Goal: Information Seeking & Learning: Learn about a topic

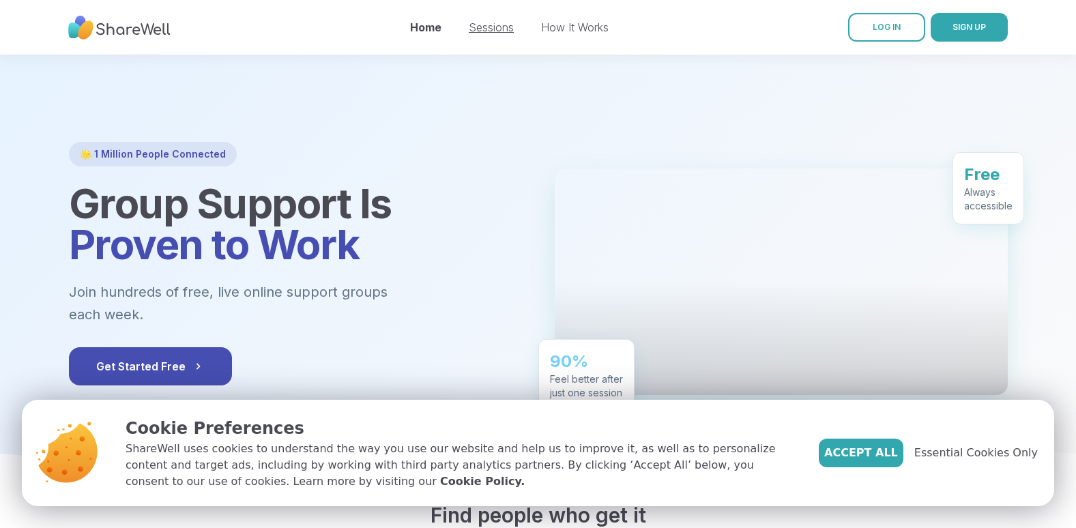
click at [502, 31] on link "Sessions" at bounding box center [491, 27] width 45 height 14
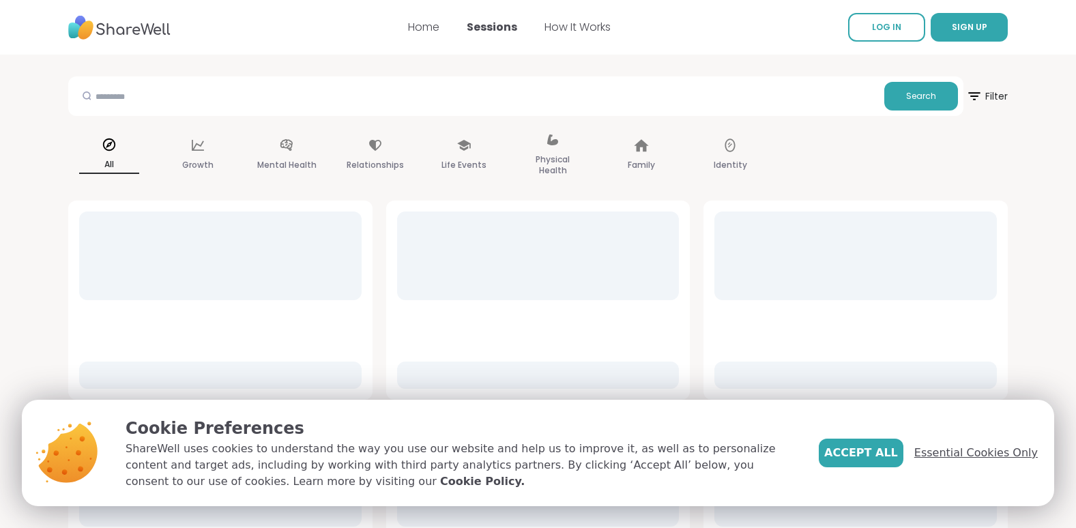
click at [944, 459] on span "Essential Cookies Only" at bounding box center [976, 453] width 124 height 16
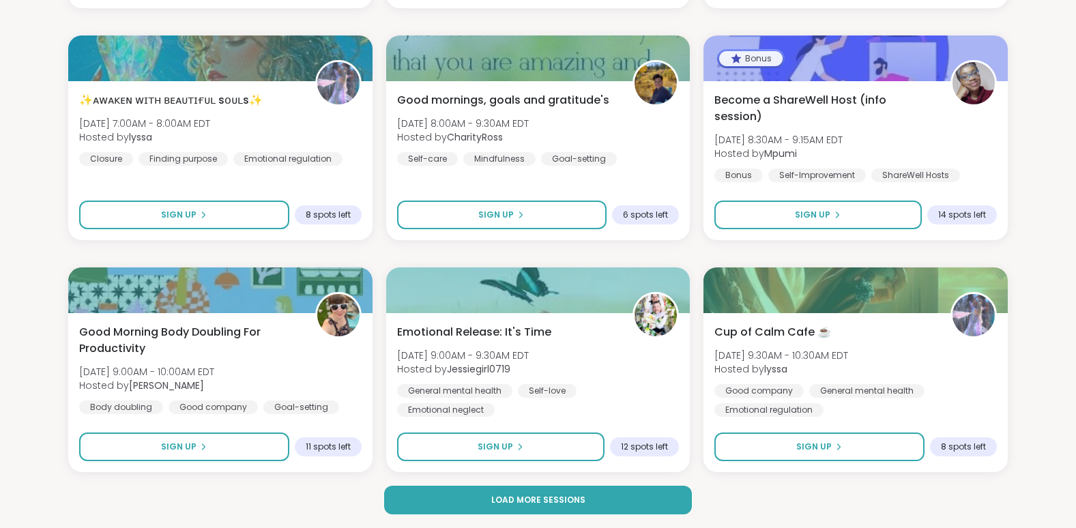
scroll to position [2525, 0]
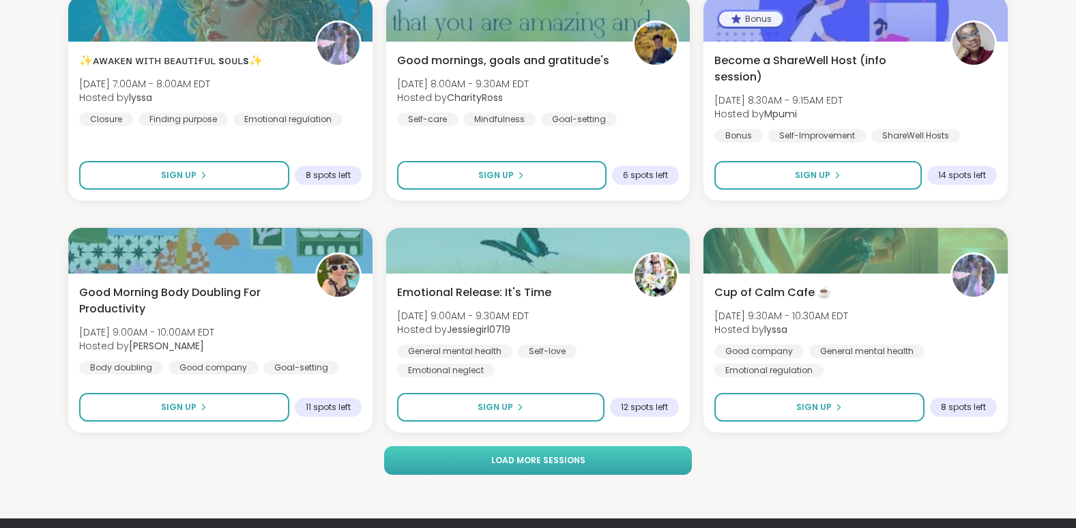
click at [508, 472] on button "Load more sessions" at bounding box center [538, 460] width 308 height 29
click at [569, 458] on span "Load more sessions" at bounding box center [538, 460] width 94 height 12
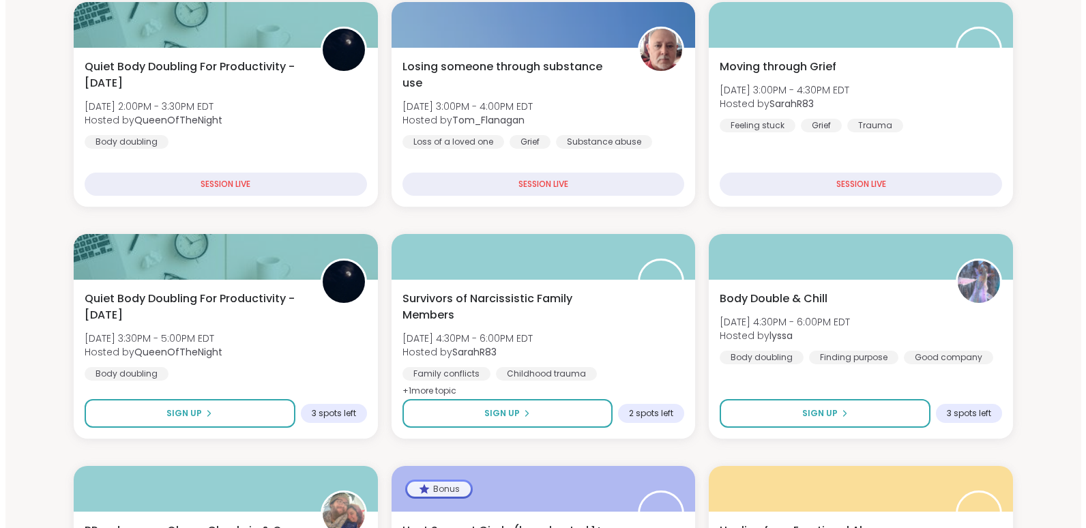
scroll to position [0, 0]
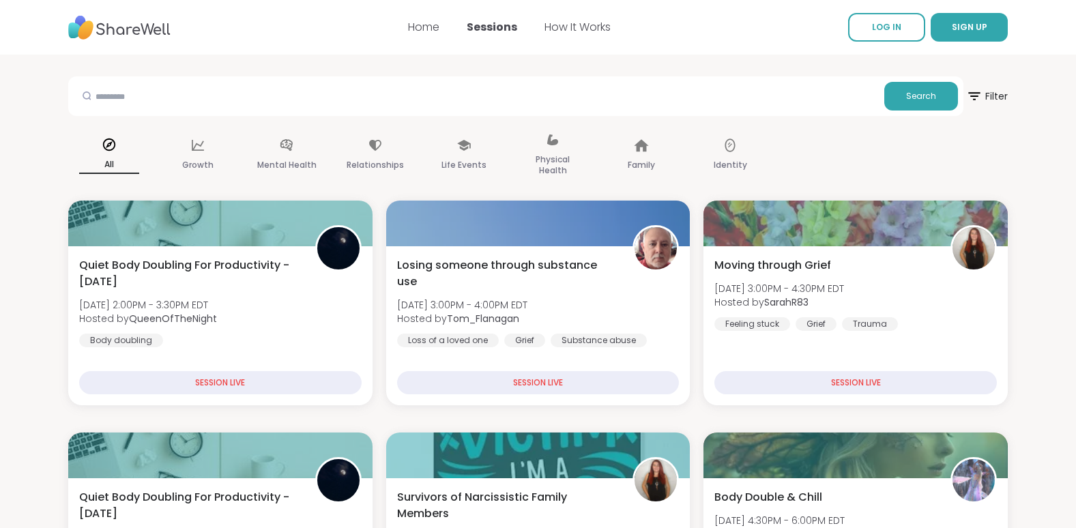
click at [747, 113] on div "Search" at bounding box center [515, 96] width 895 height 40
click at [687, 104] on input "text" at bounding box center [476, 95] width 805 height 27
type input "******"
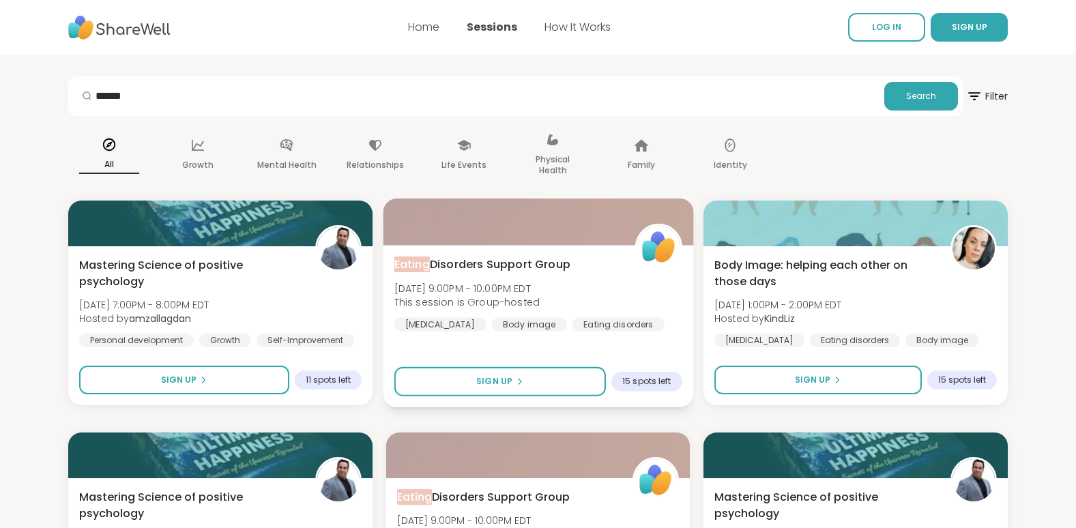
click at [604, 276] on div "Eating Disorders Support Group [DATE] 9:00PM - 10:00PM EDT This session is Grou…" at bounding box center [538, 294] width 288 height 75
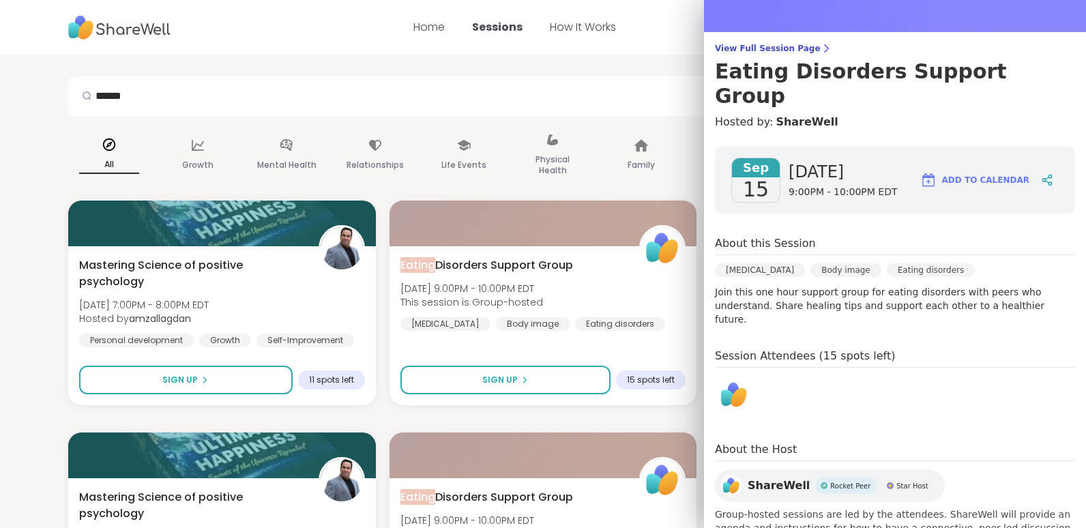
scroll to position [78, 0]
